Goal: Task Accomplishment & Management: Complete application form

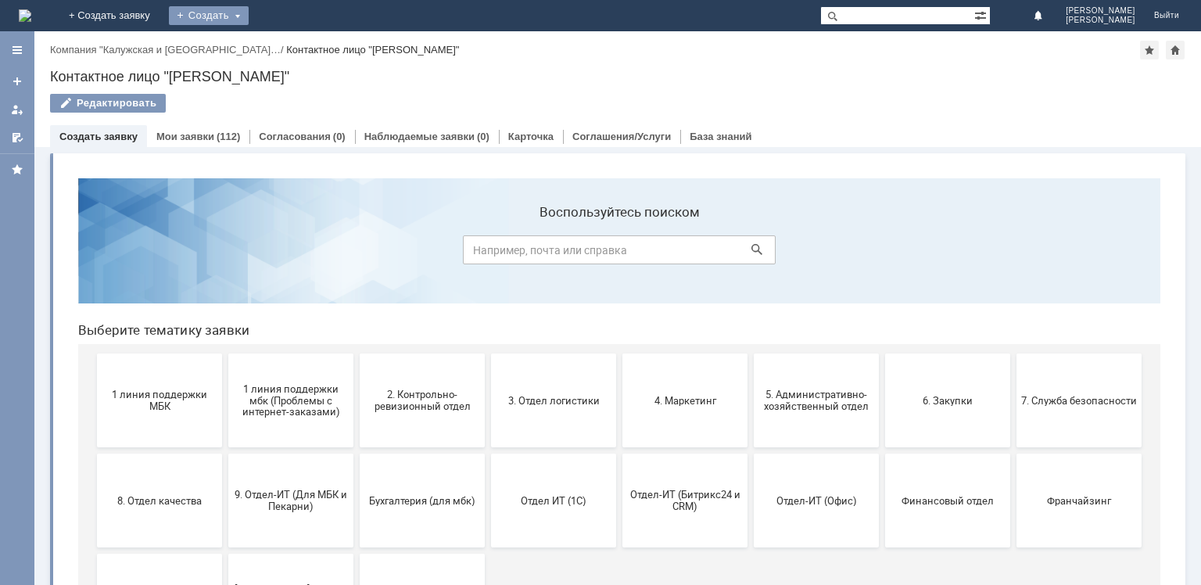
click at [249, 16] on div "Создать" at bounding box center [209, 15] width 80 height 19
click at [301, 503] on span "9. Отдел-ИТ (Для МБК и Пекарни)" at bounding box center [291, 500] width 116 height 23
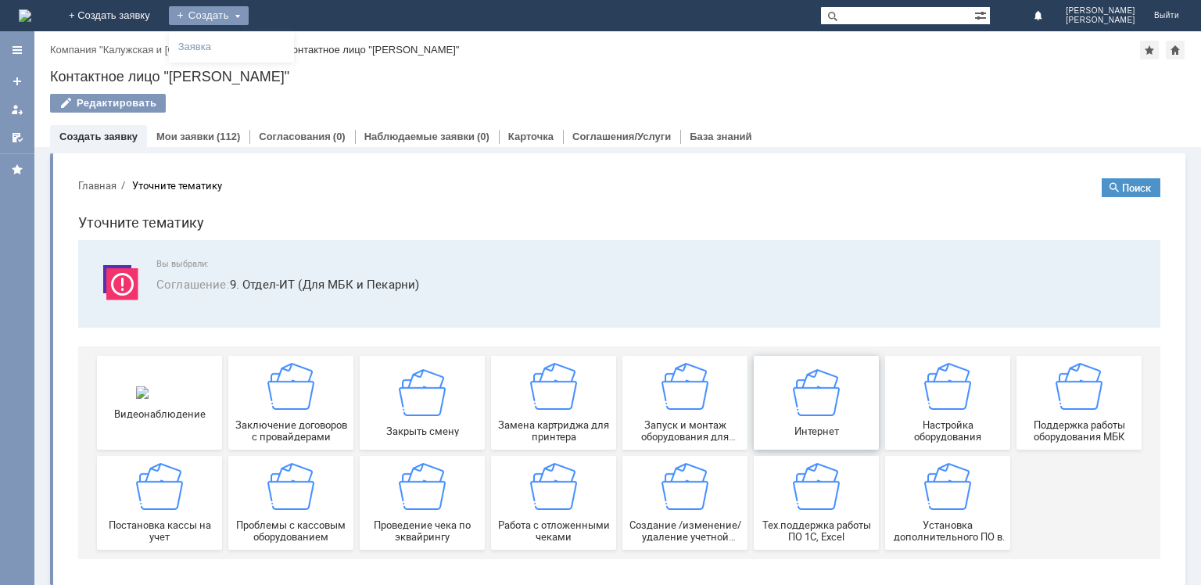
click at [809, 400] on img at bounding box center [816, 391] width 47 height 47
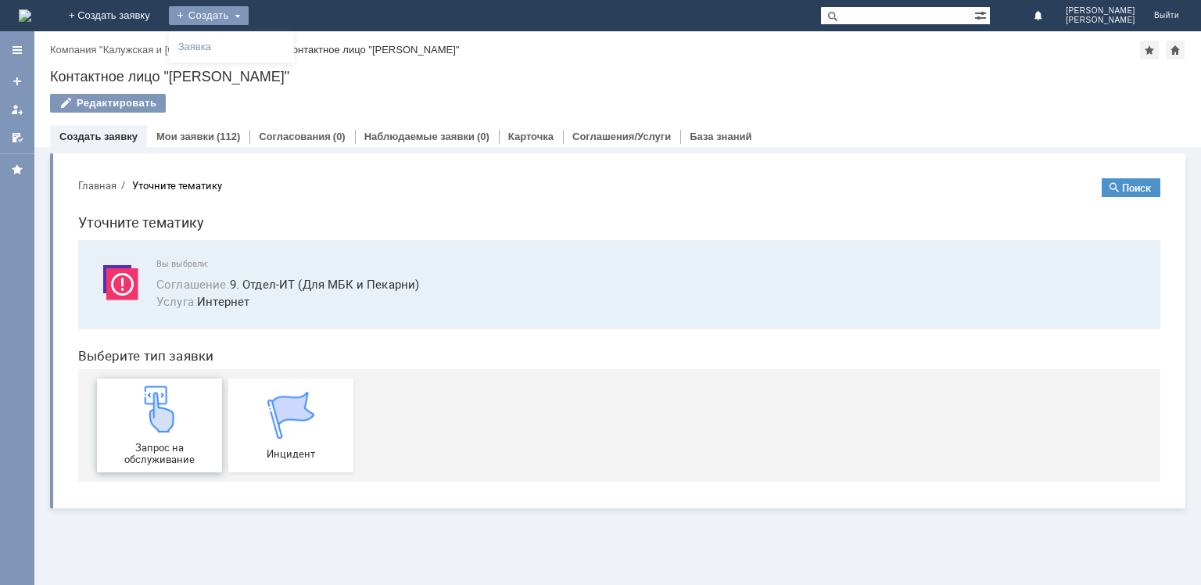
click at [119, 422] on div "Запрос на обслуживание" at bounding box center [160, 425] width 116 height 80
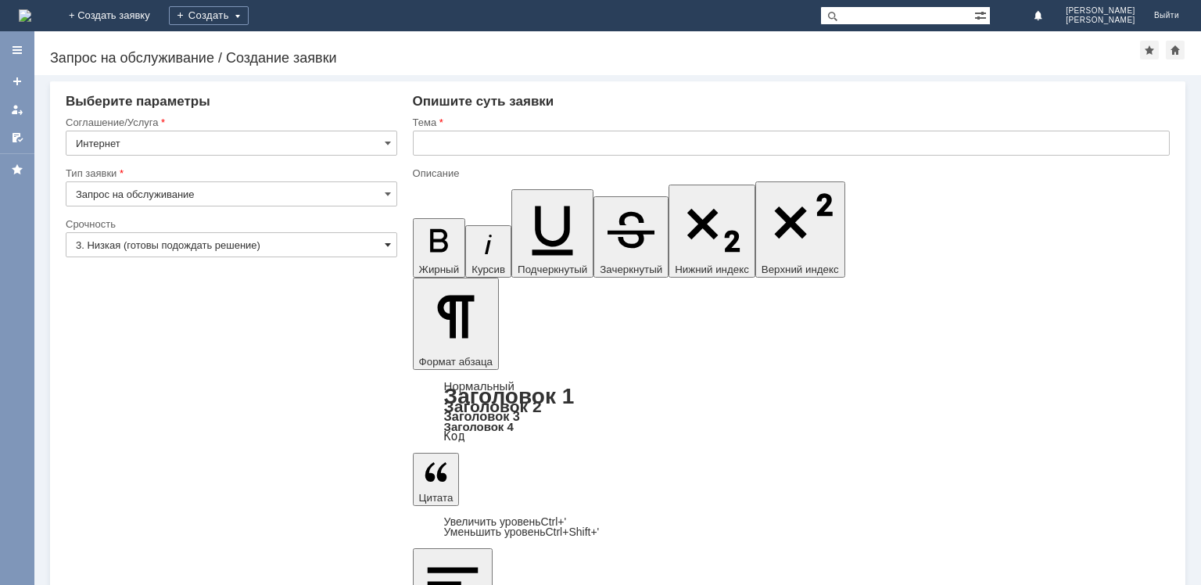
click at [385, 239] on span at bounding box center [388, 244] width 6 height 13
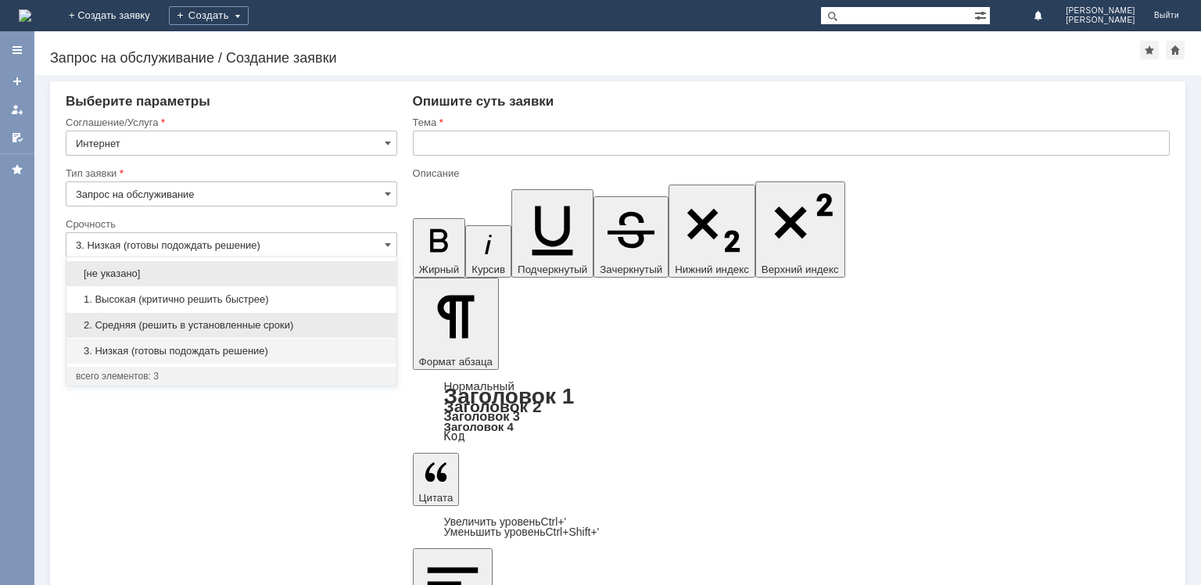
click at [251, 319] on span "2. Средняя (решить в установленные сроки)" at bounding box center [231, 325] width 311 height 13
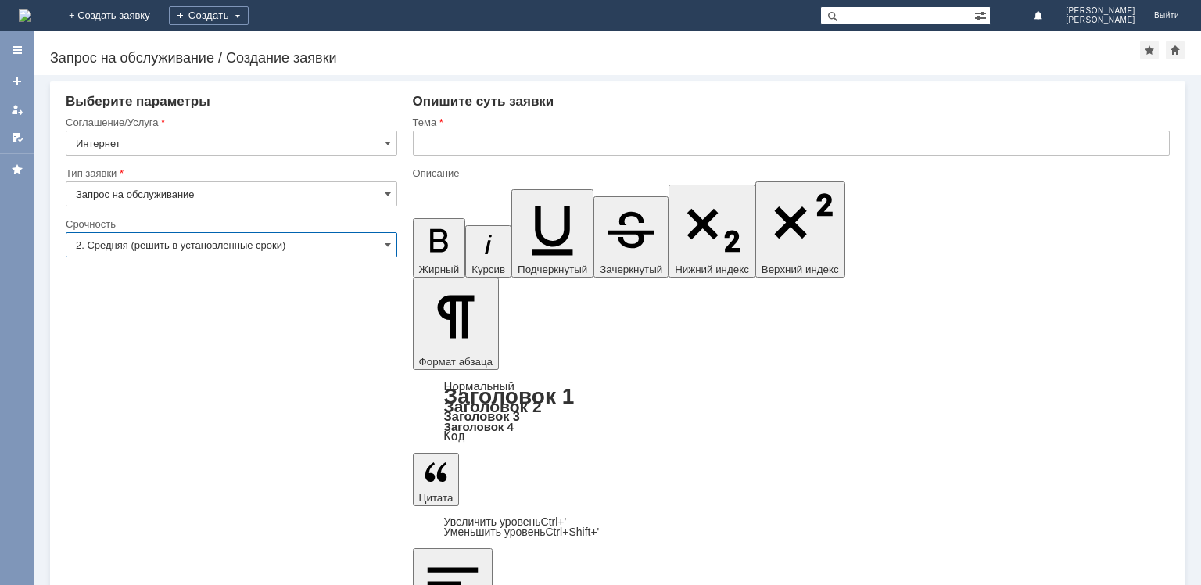
type input "2. Средняя (решить в установленные сроки)"
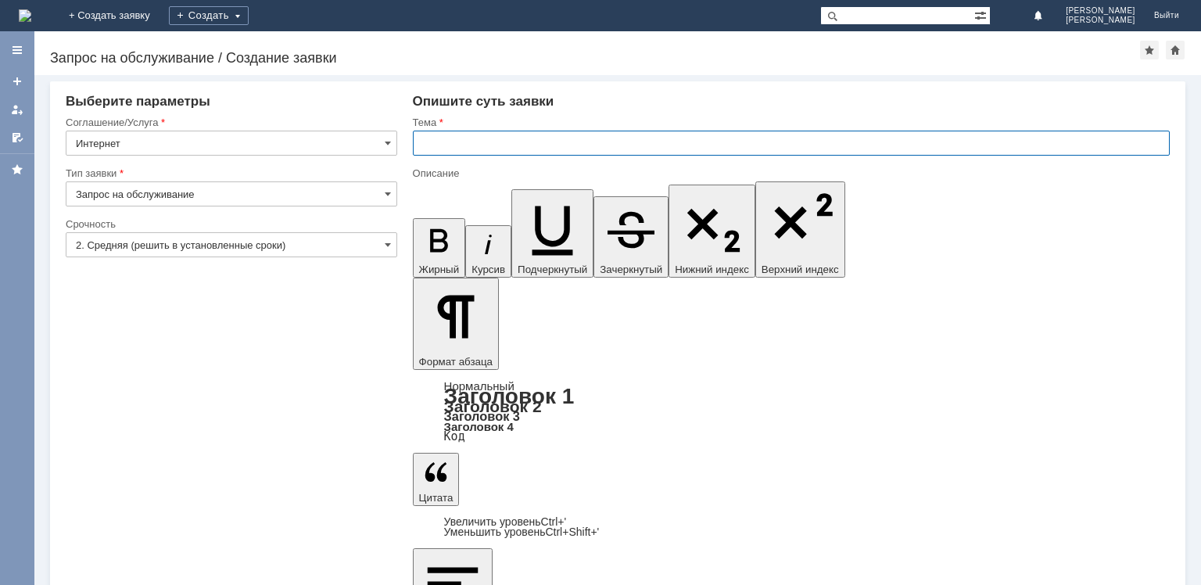
click at [472, 138] on input "text" at bounding box center [791, 143] width 757 height 25
type input "Скинуть пароль от wi-fi"
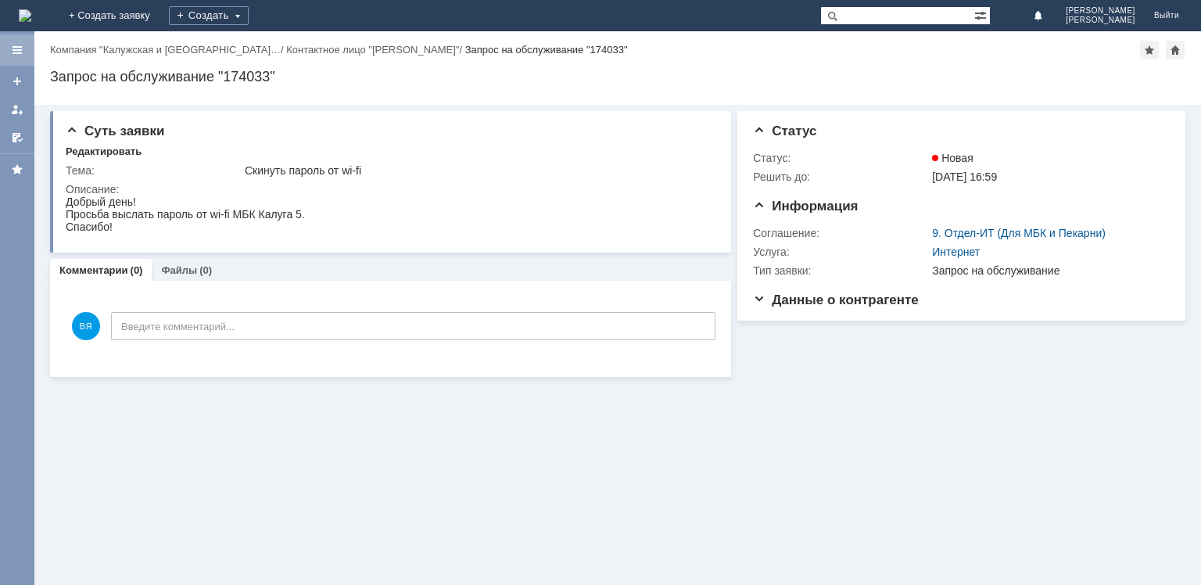
click at [15, 38] on div at bounding box center [17, 49] width 34 height 31
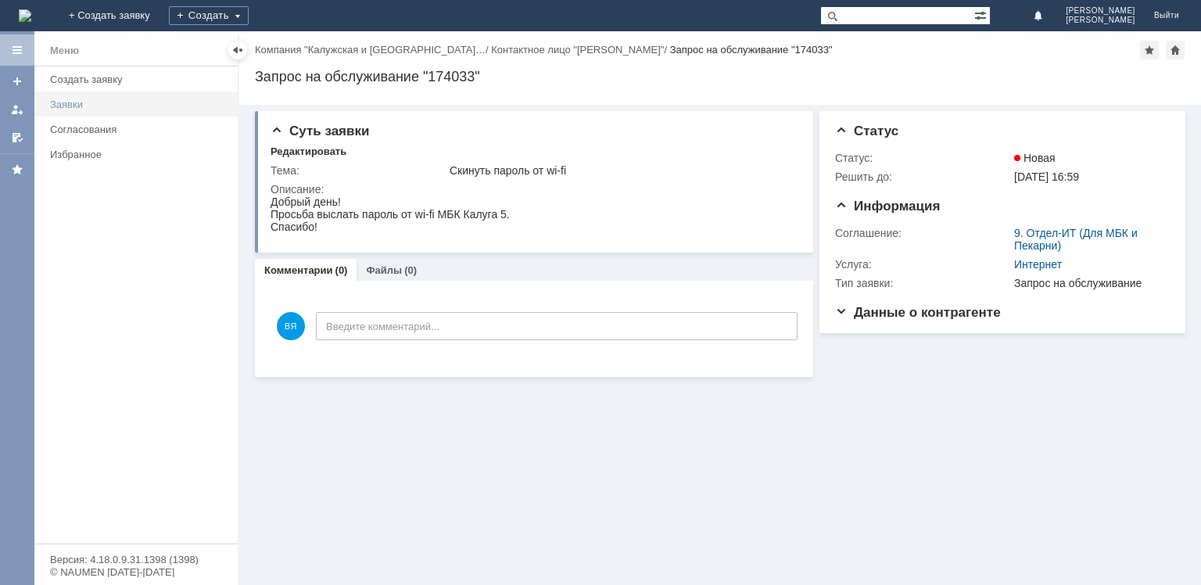
click at [114, 104] on div "Заявки" at bounding box center [139, 104] width 178 height 12
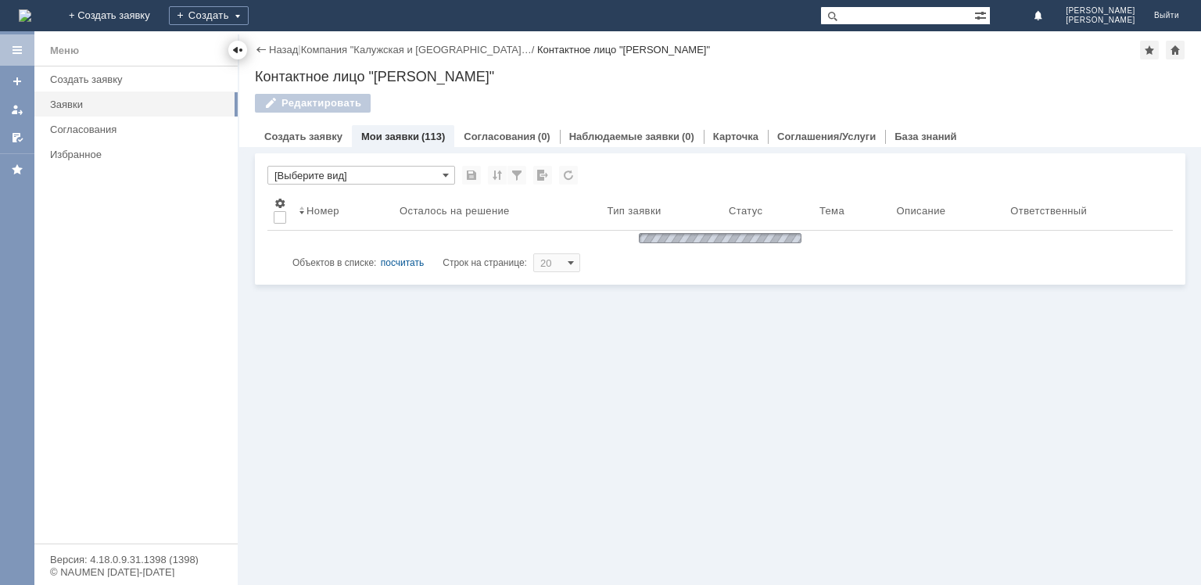
click at [235, 47] on div at bounding box center [237, 50] width 13 height 13
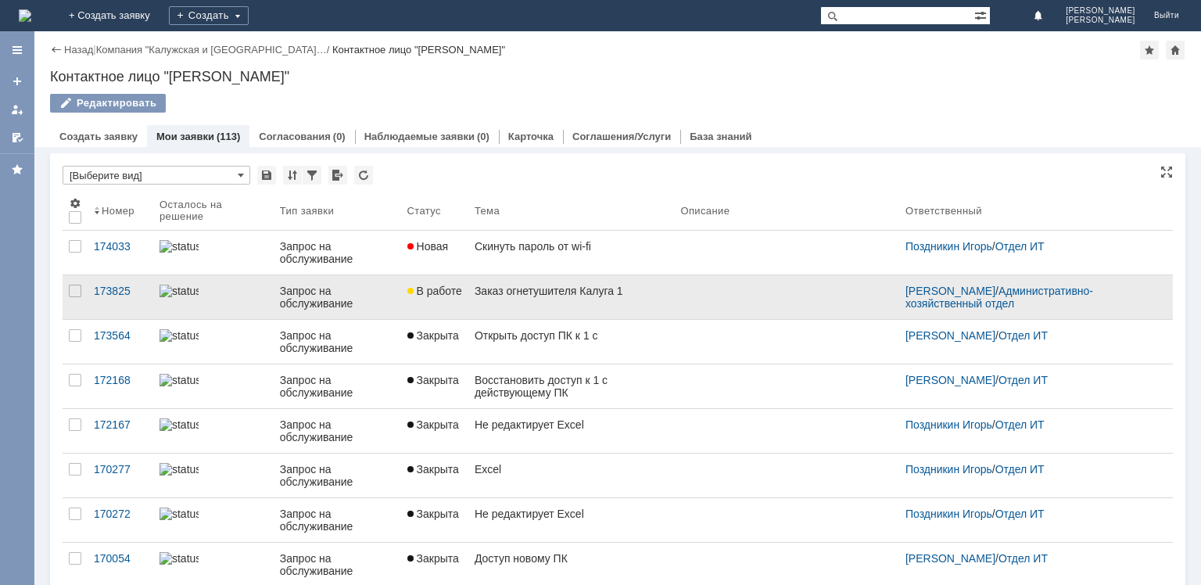
click at [429, 291] on span "В работе" at bounding box center [434, 291] width 55 height 13
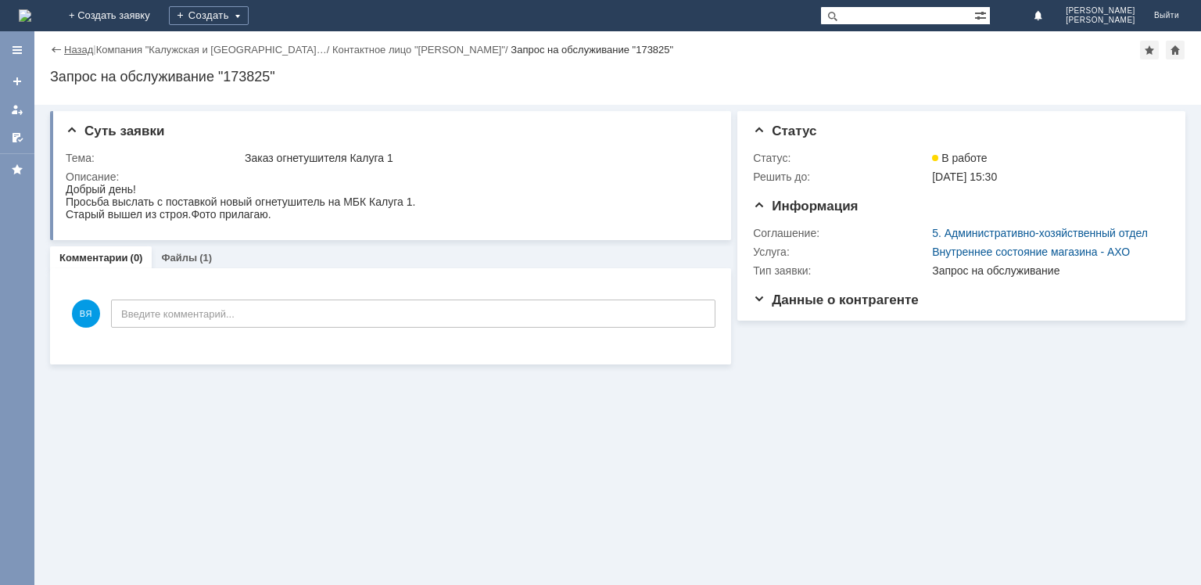
click at [70, 55] on link "Назад" at bounding box center [78, 50] width 29 height 12
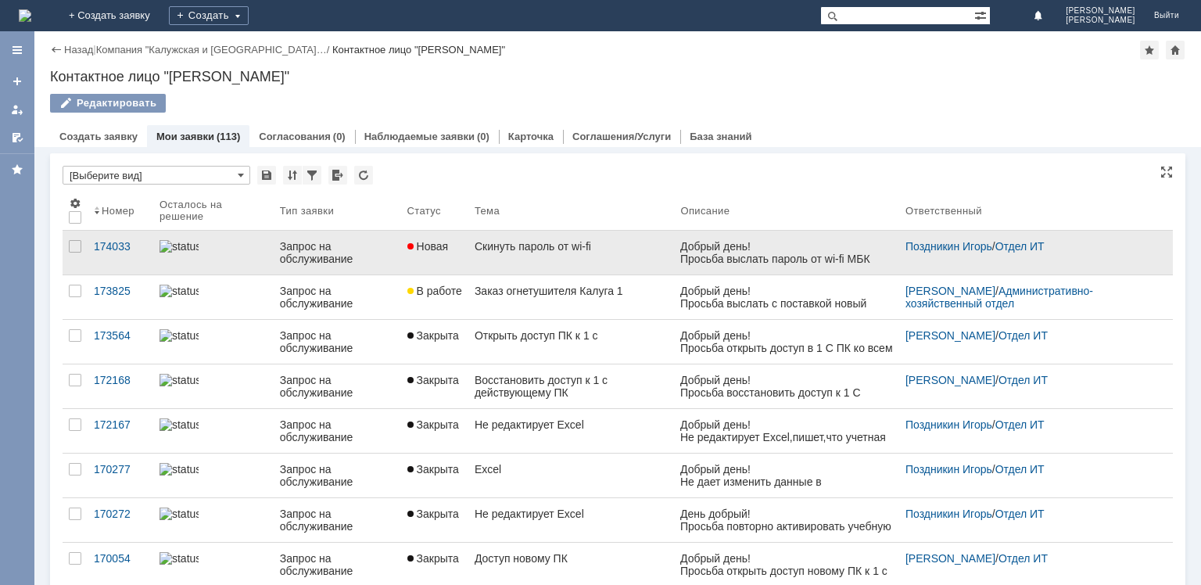
click at [425, 249] on span "Новая" at bounding box center [427, 246] width 41 height 13
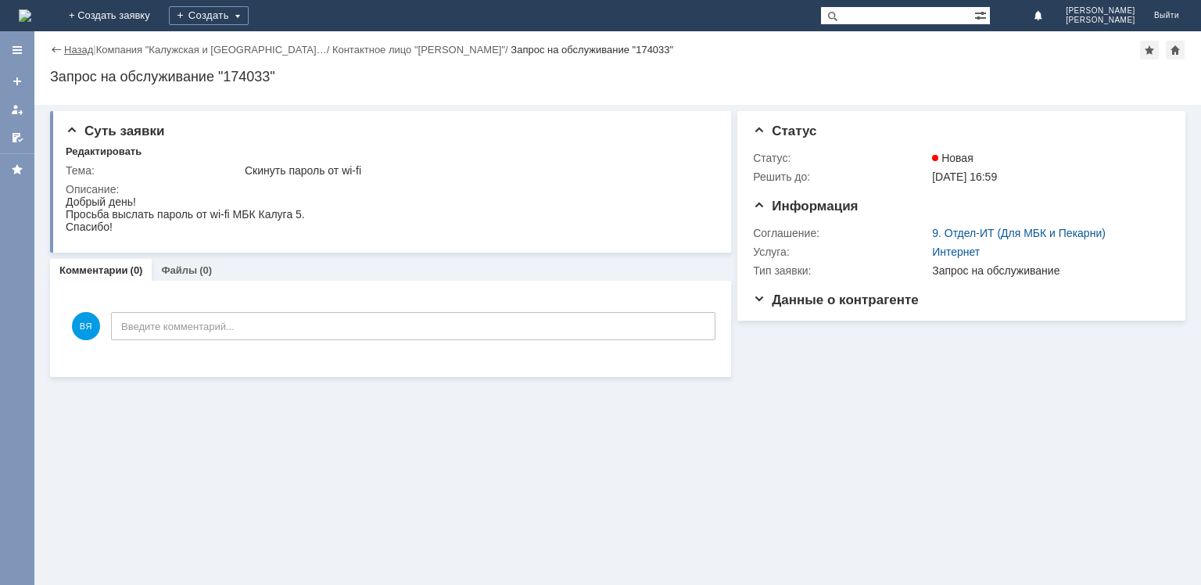
click at [84, 50] on link "Назад" at bounding box center [78, 50] width 29 height 12
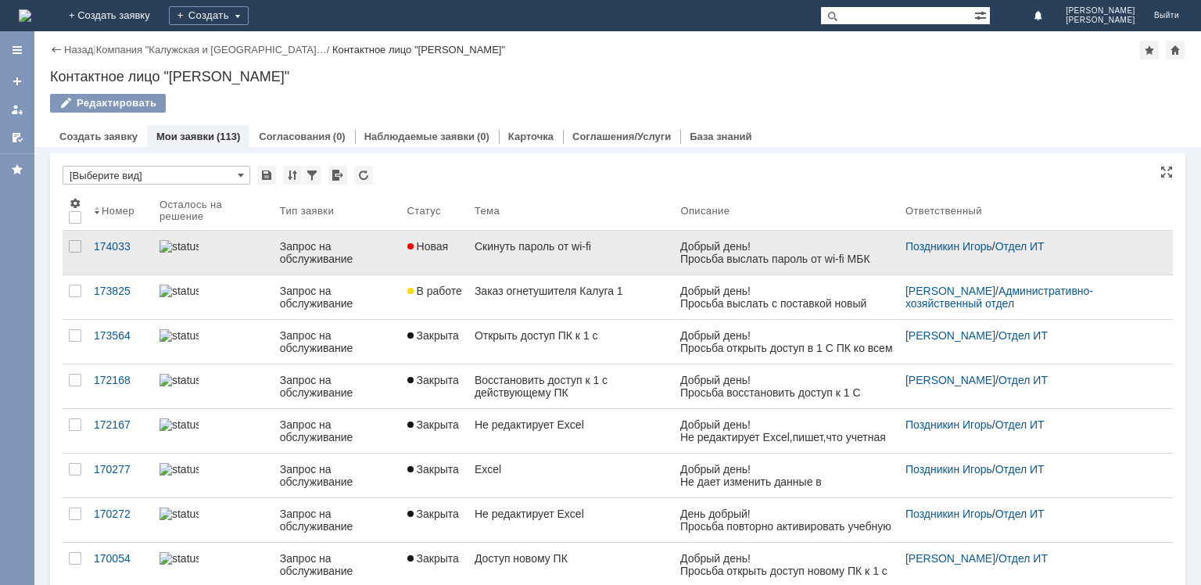
click at [513, 259] on link "Скинуть пароль от wi-fi" at bounding box center [571, 253] width 206 height 44
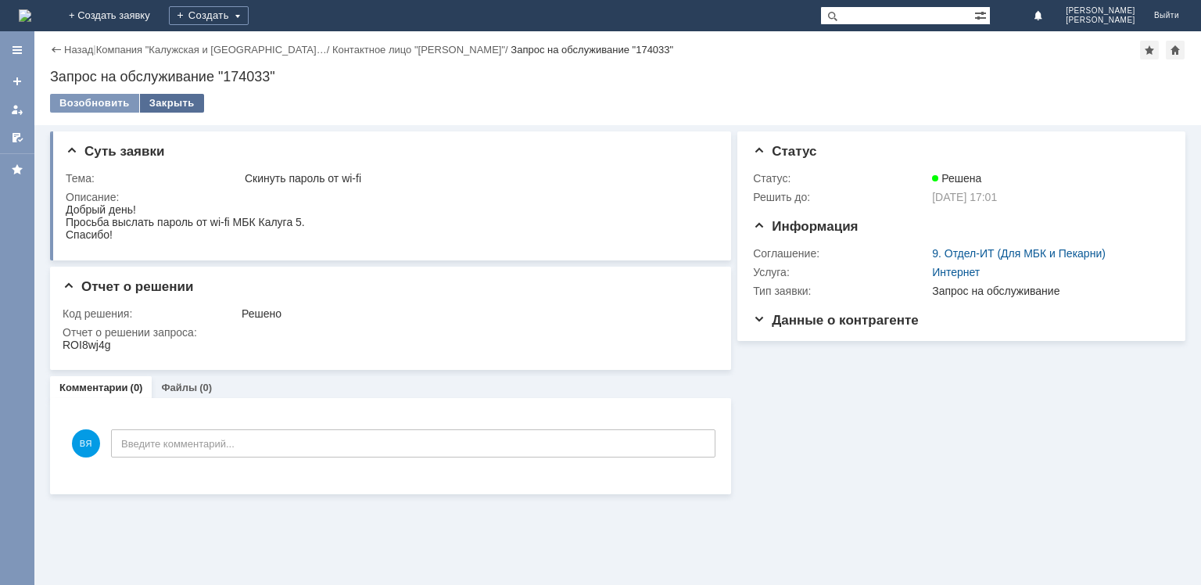
click at [172, 106] on div "Закрыть" at bounding box center [172, 103] width 64 height 19
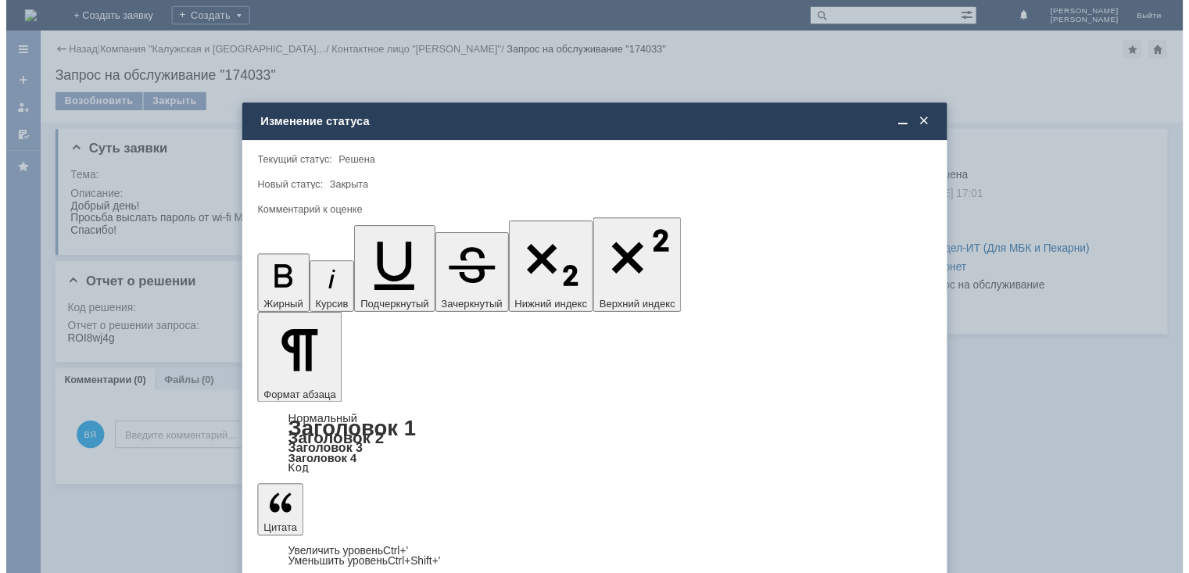
scroll to position [19, 0]
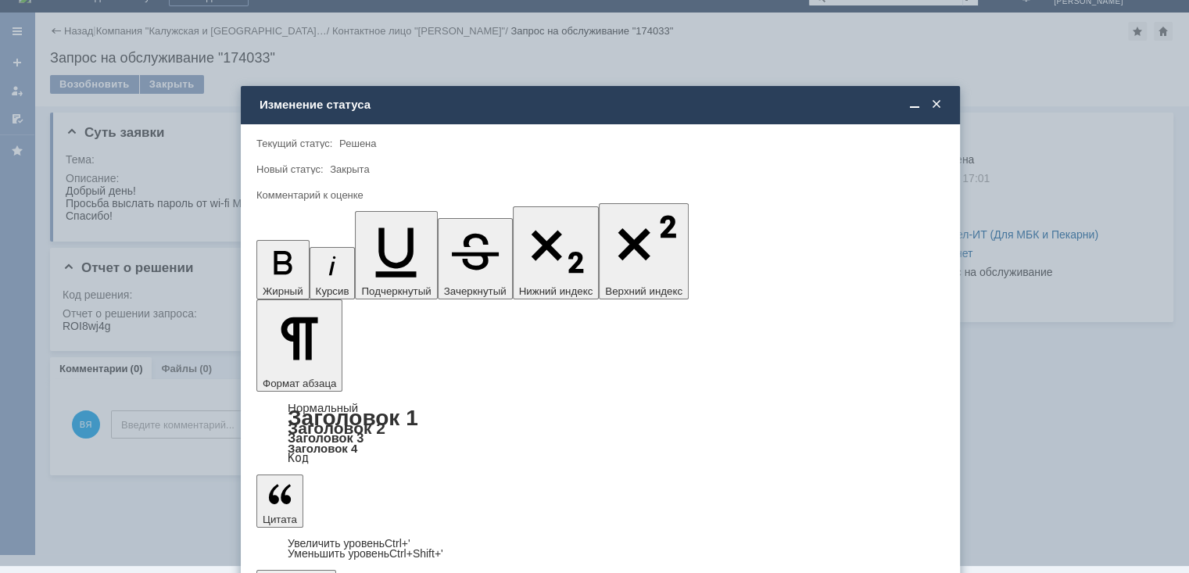
click at [342, 545] on div "5 - Отлично" at bounding box center [600, 538] width 686 height 25
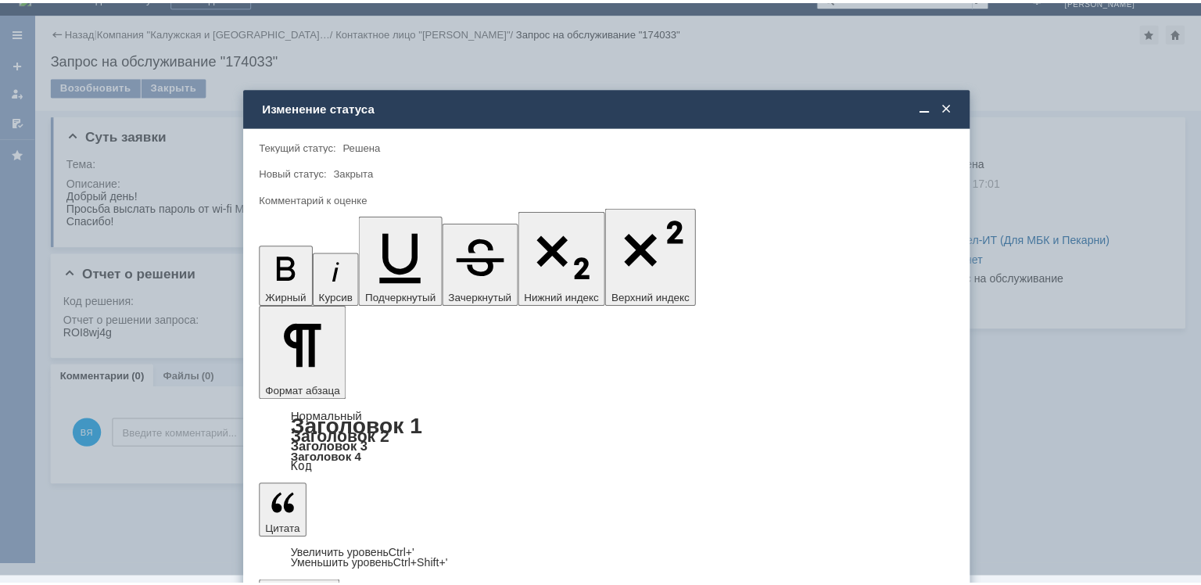
scroll to position [0, 0]
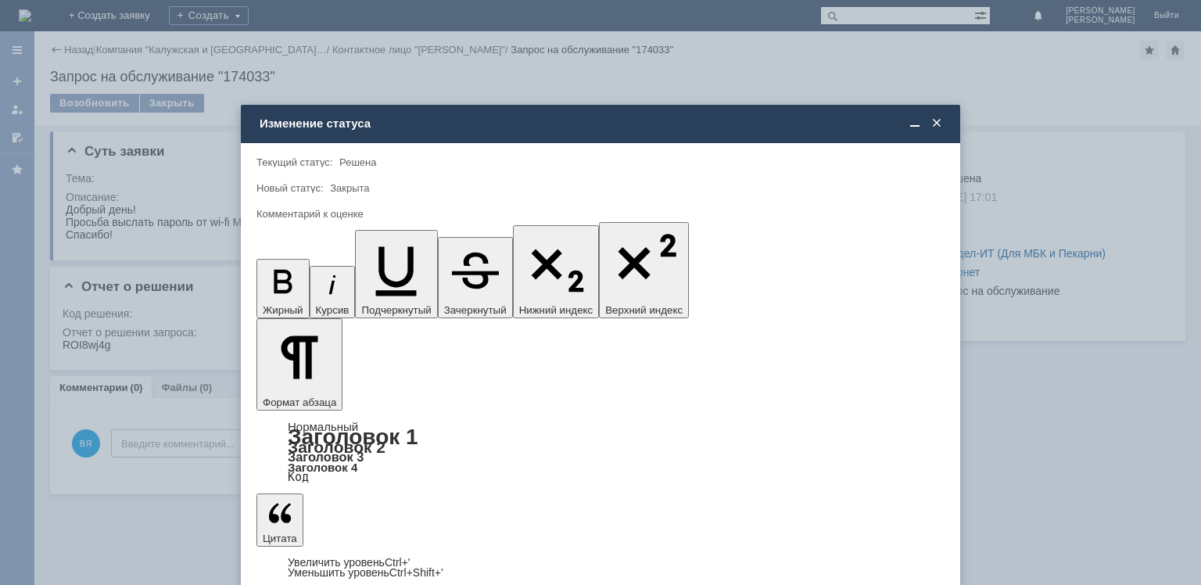
type input "5 - Отлично"
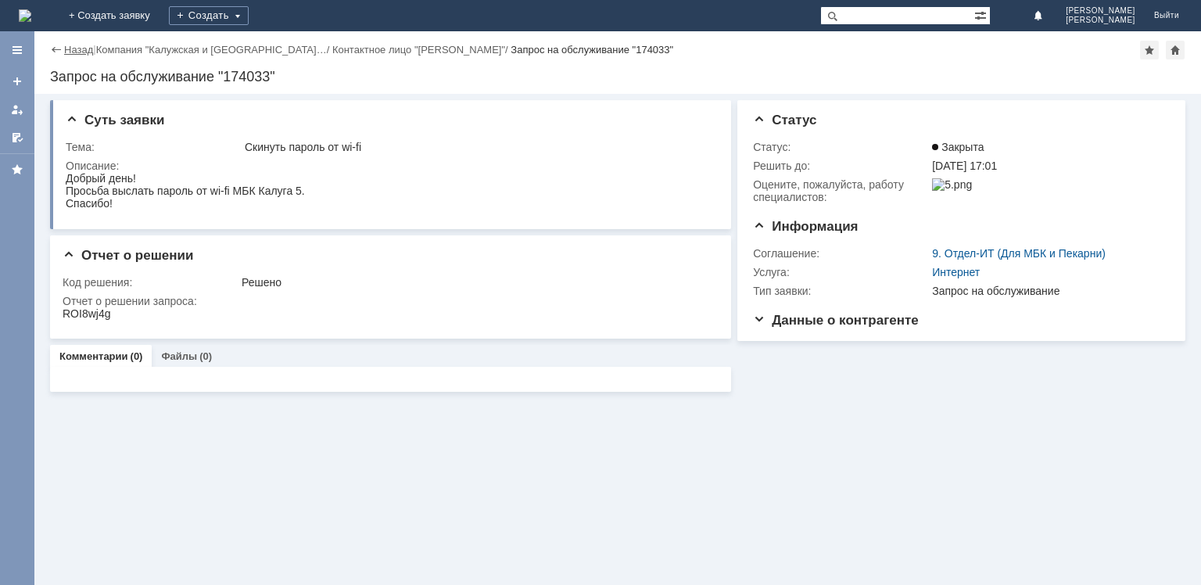
click at [81, 52] on link "Назад" at bounding box center [78, 50] width 29 height 12
